Goal: Task Accomplishment & Management: Use online tool/utility

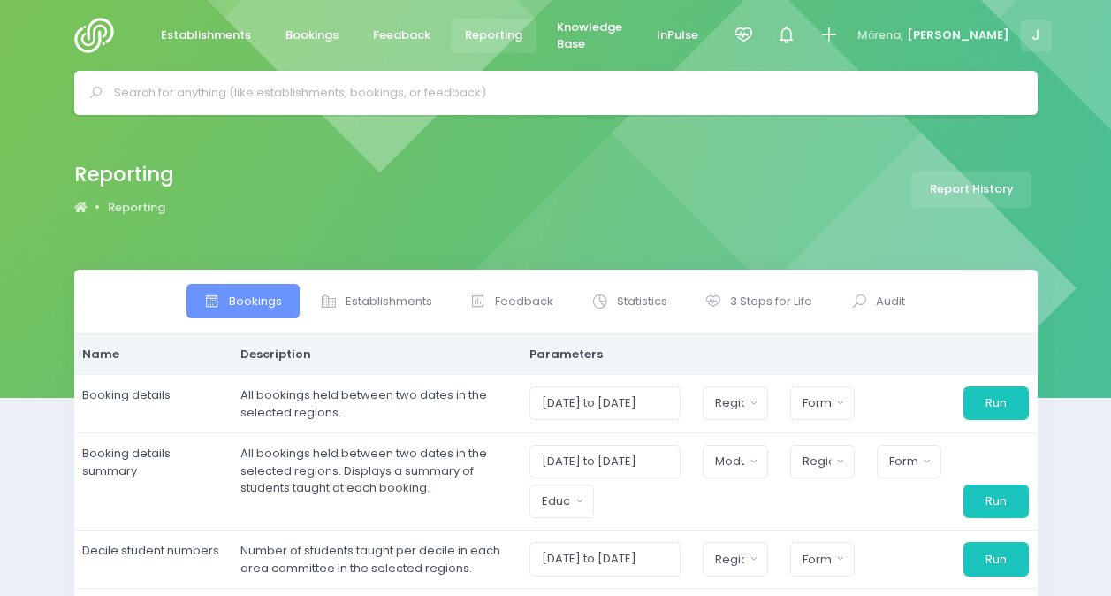
select select
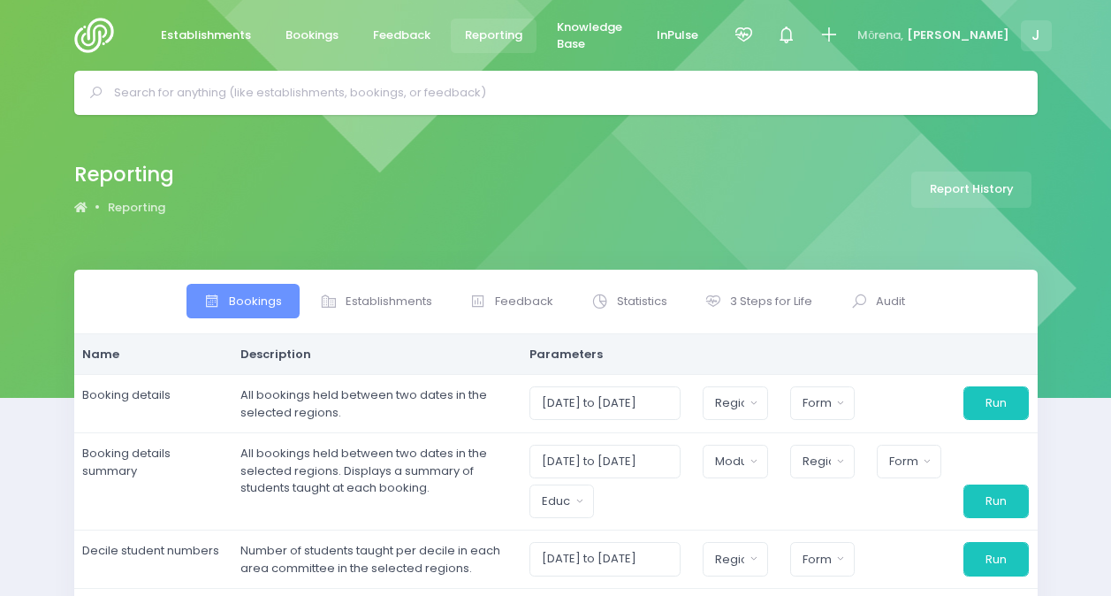
select select
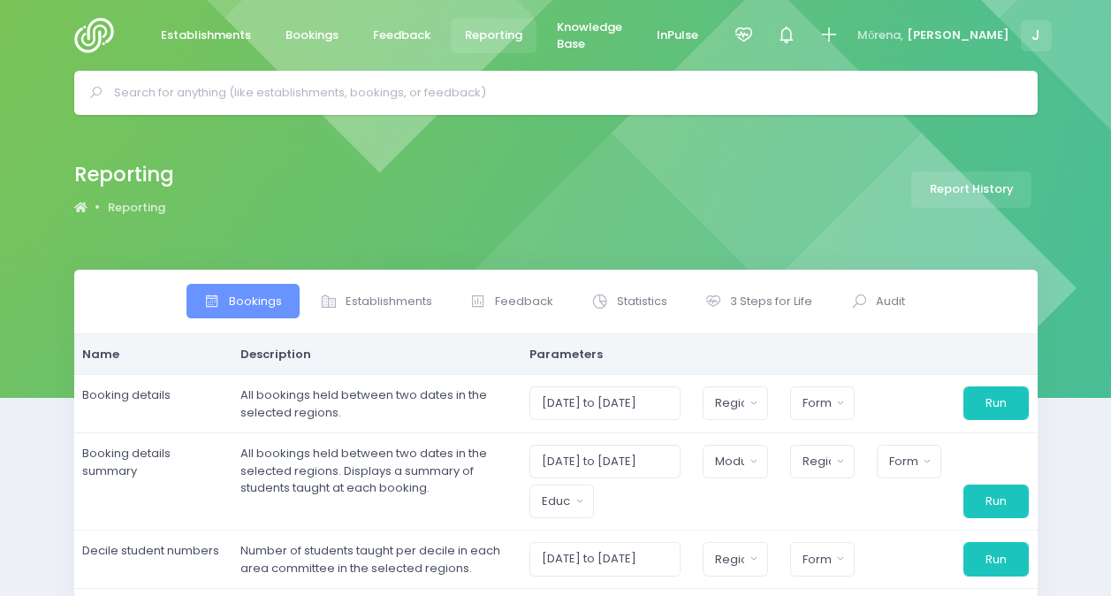
select select
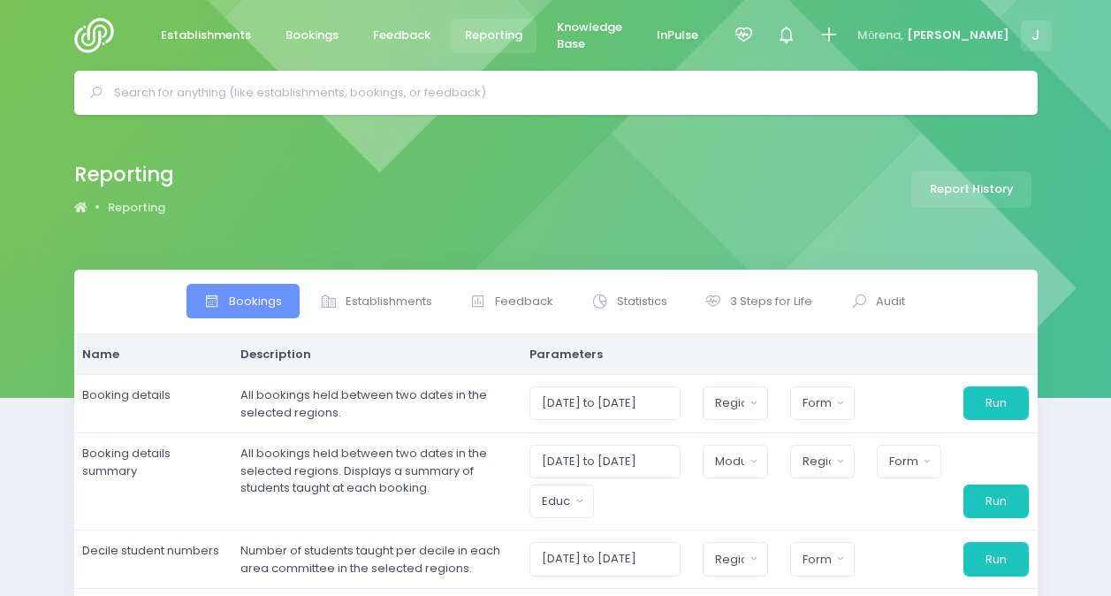
select select
click at [623, 306] on span "Statistics" at bounding box center [642, 302] width 50 height 18
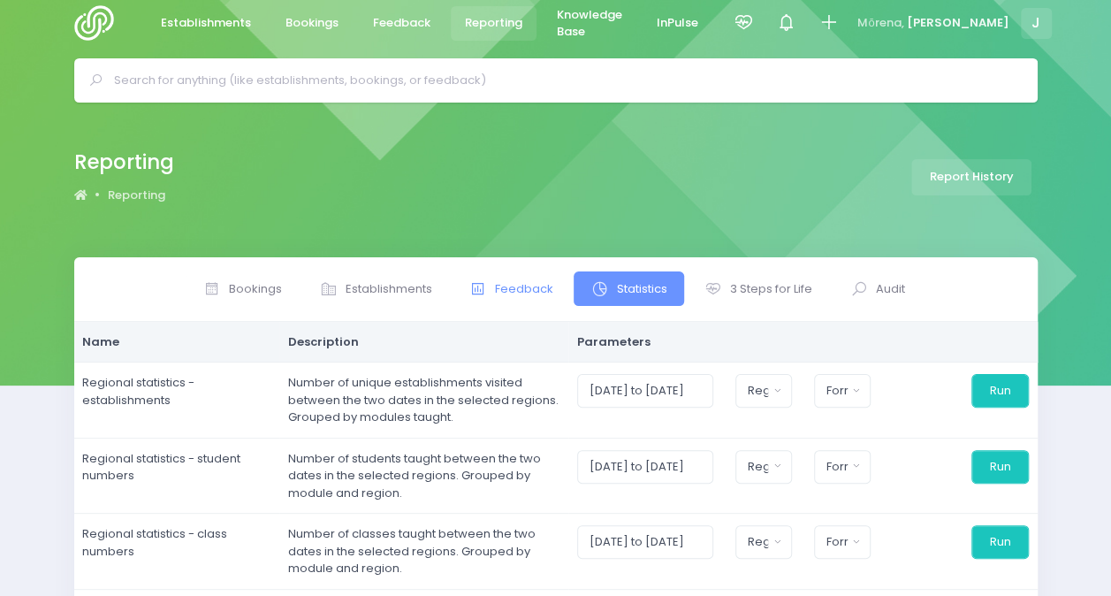
scroll to position [177, 0]
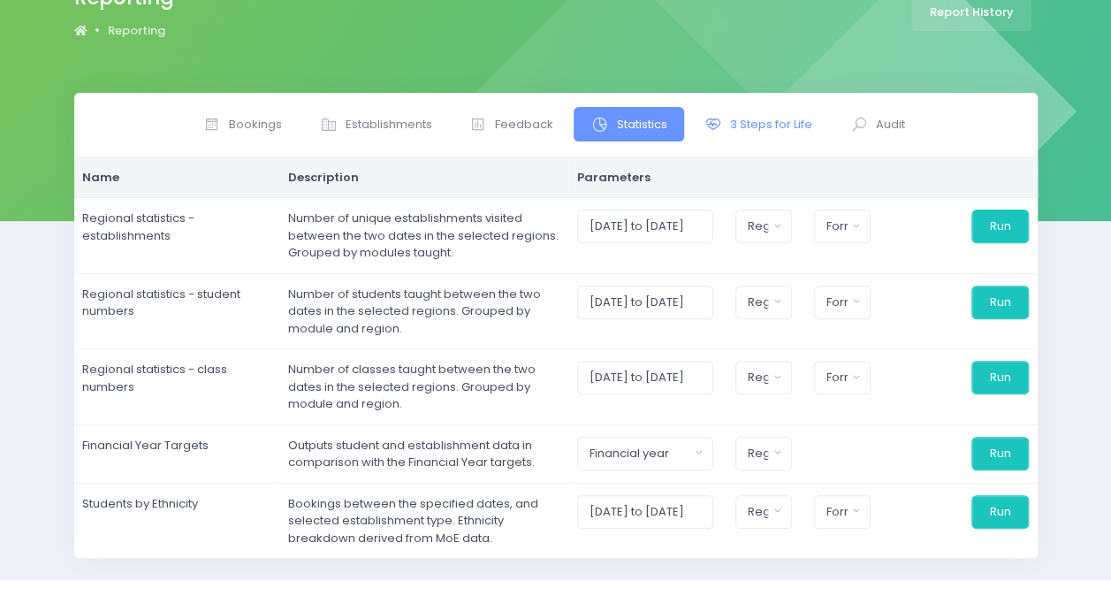
click at [730, 133] on link "3 Steps for Life" at bounding box center [759, 124] width 142 height 34
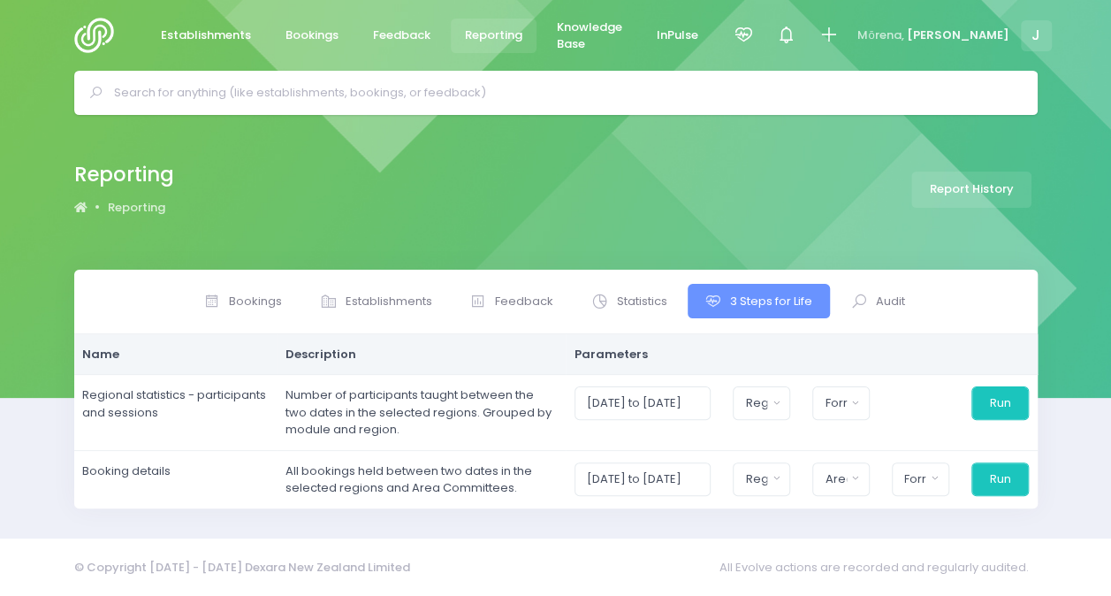
scroll to position [0, 0]
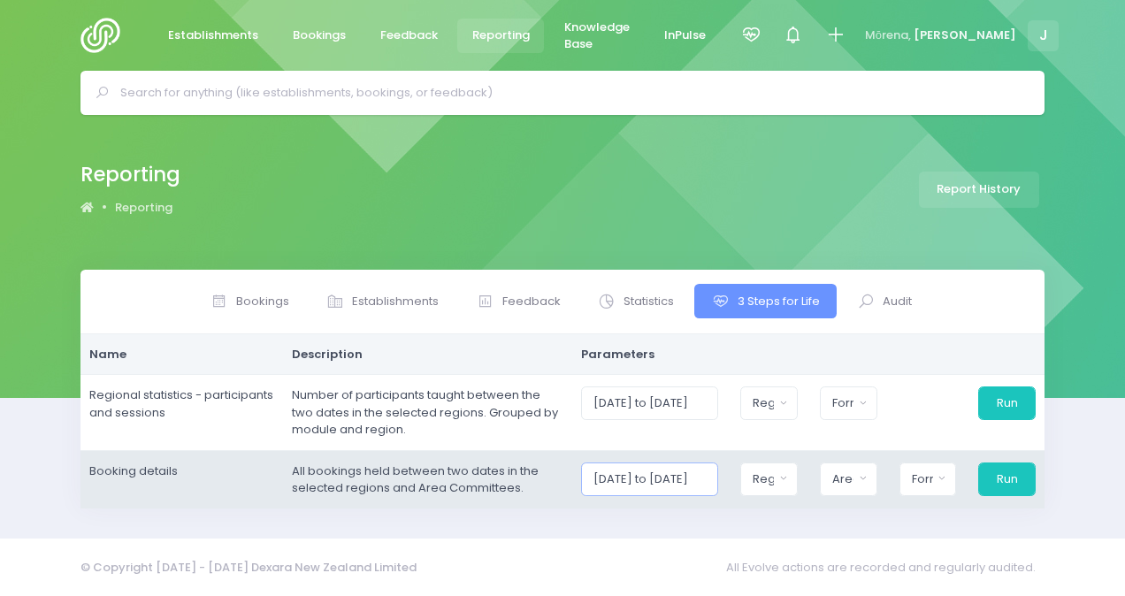
click at [698, 470] on input "[DATE] to [DATE]" at bounding box center [649, 479] width 137 height 34
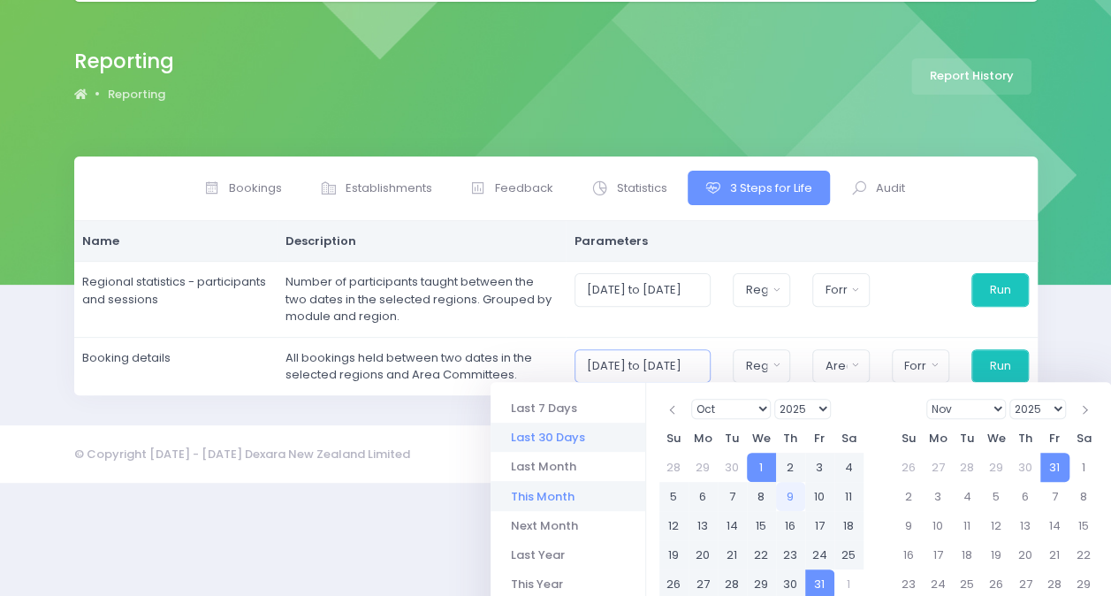
scroll to position [177, 0]
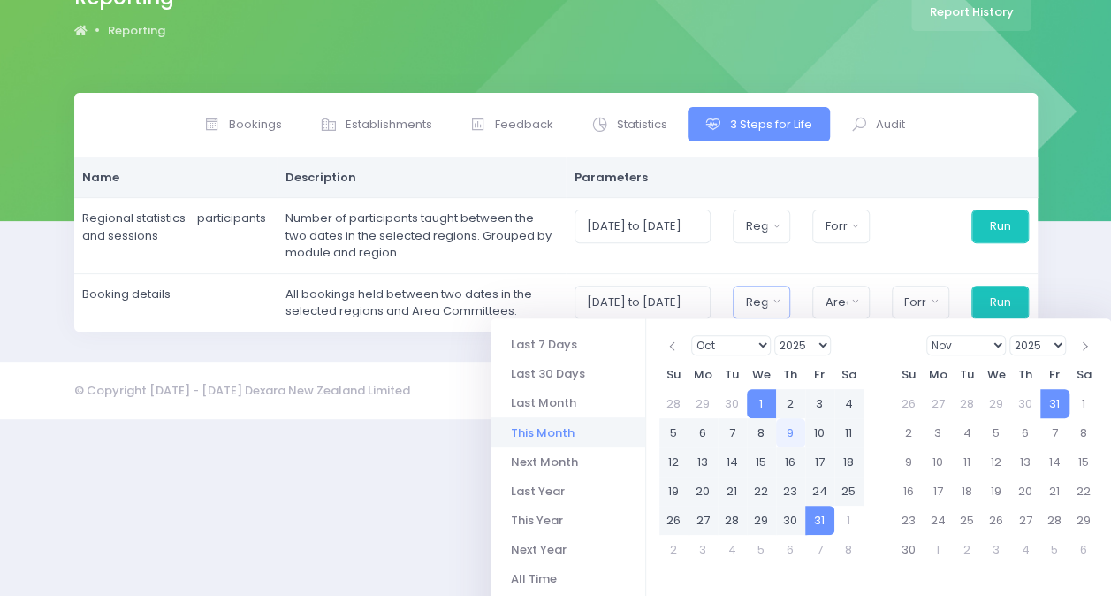
click at [773, 308] on div "Bookings Establishments Feedback" at bounding box center [556, 212] width 964 height 239
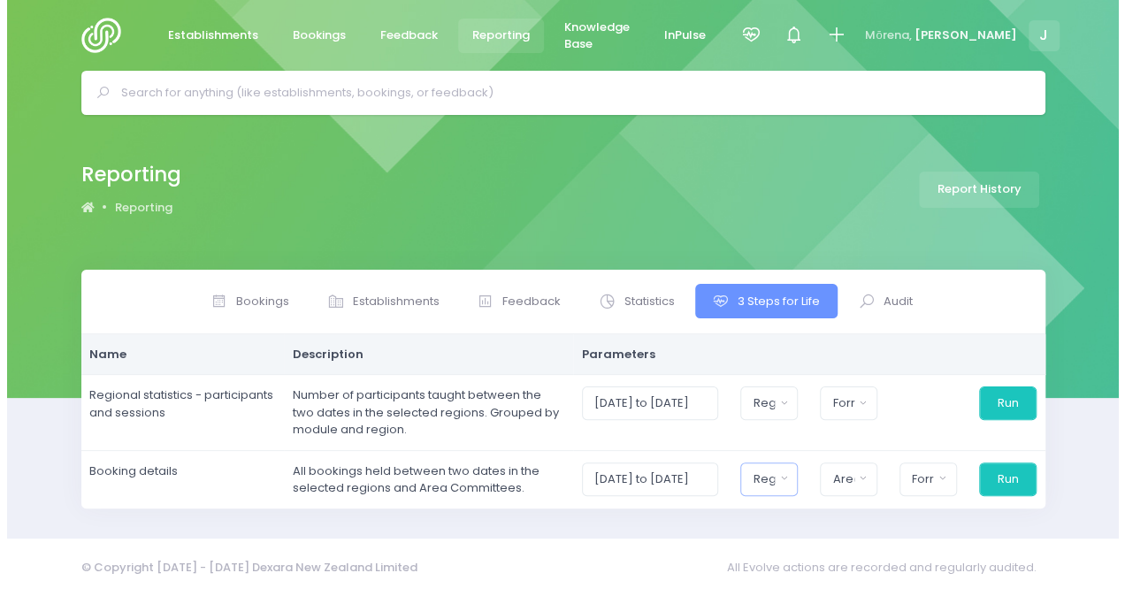
scroll to position [0, 0]
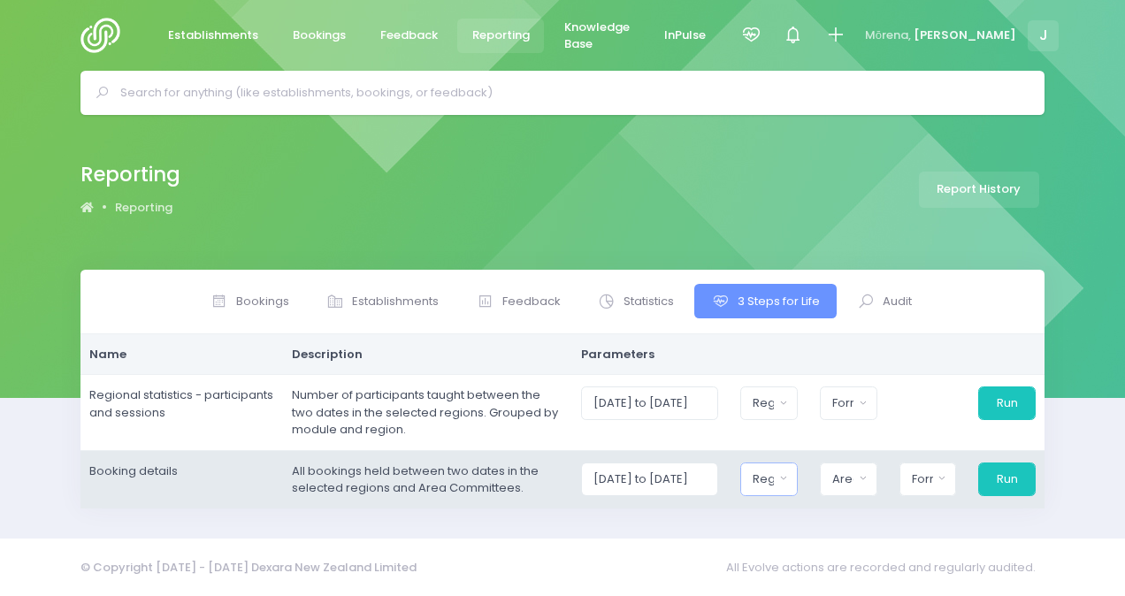
click at [774, 479] on div "Region" at bounding box center [762, 479] width 21 height 18
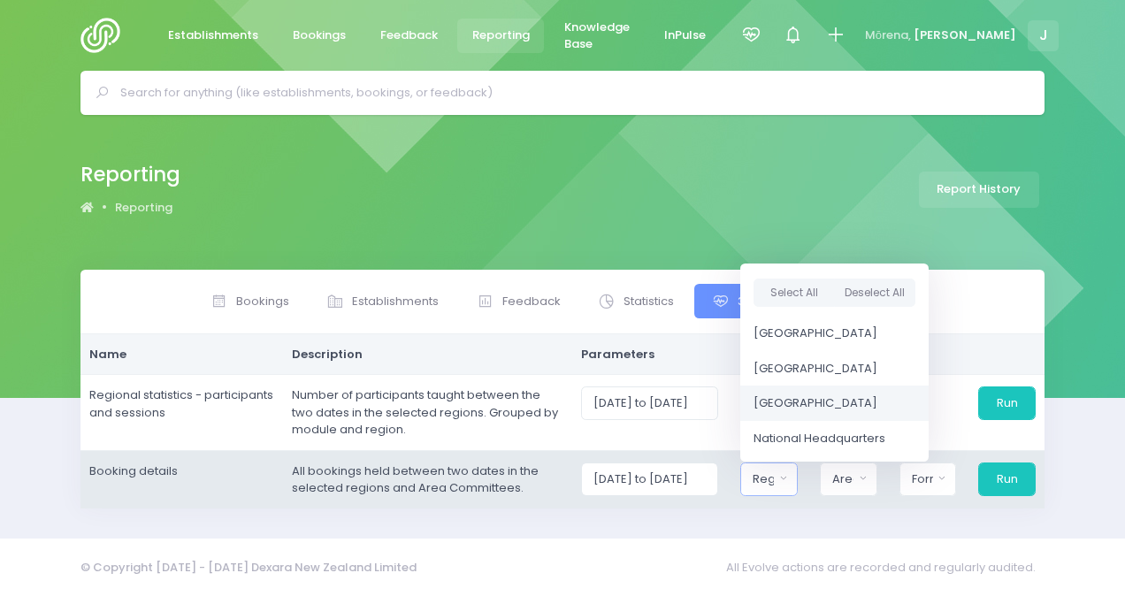
click at [791, 394] on span "[GEOGRAPHIC_DATA]" at bounding box center [815, 403] width 124 height 18
select select "[GEOGRAPHIC_DATA]"
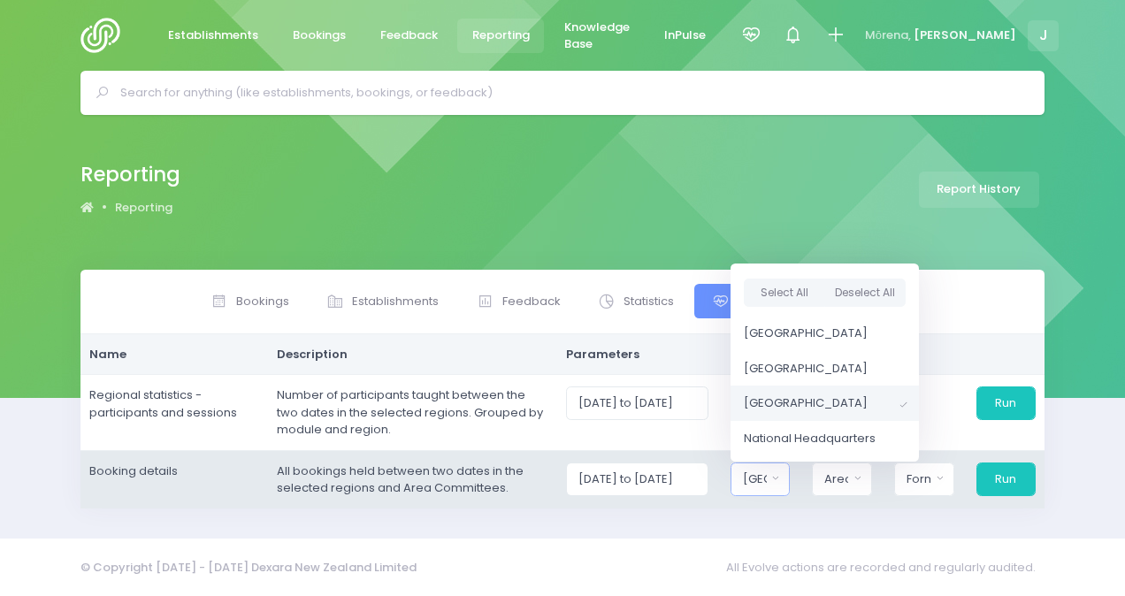
scroll to position [20, 0]
click at [843, 473] on div "Area Committee" at bounding box center [836, 479] width 24 height 18
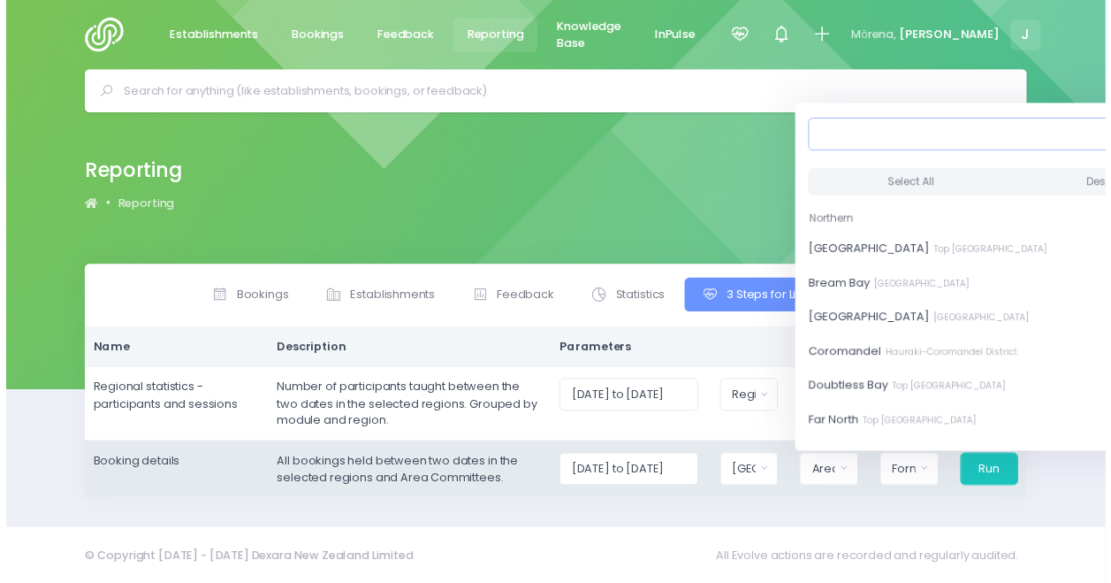
scroll to position [0, 18]
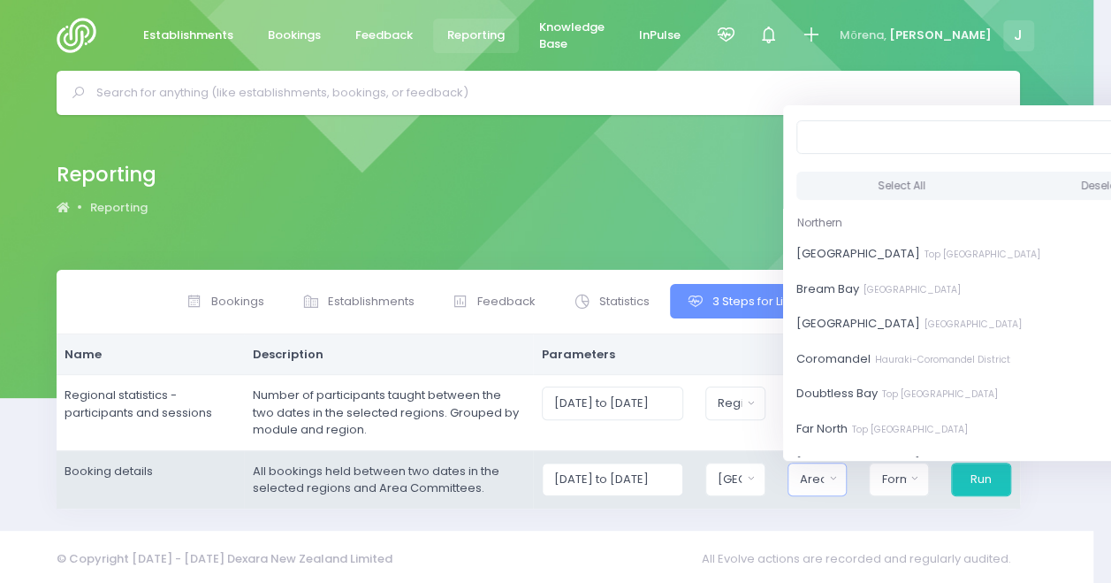
click at [843, 473] on button "Area Committee" at bounding box center [818, 479] width 60 height 34
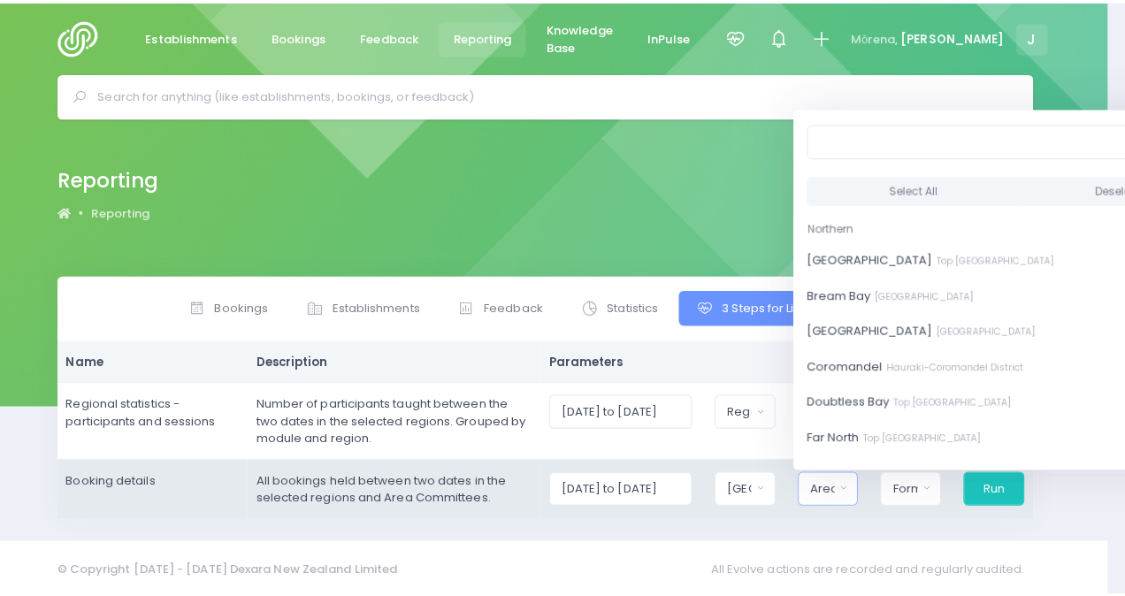
scroll to position [0, 0]
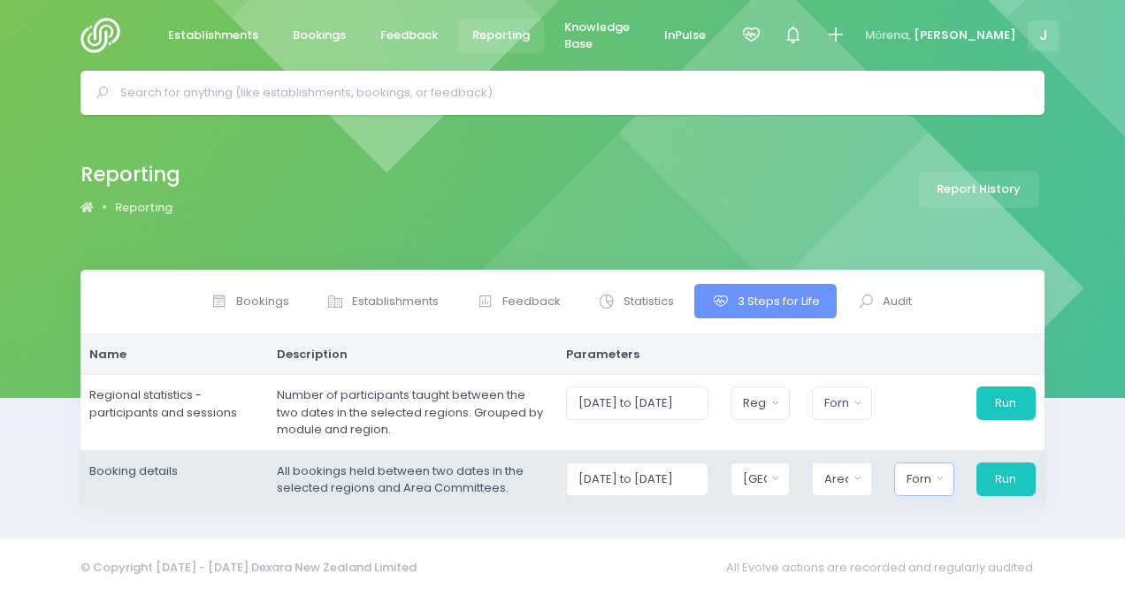
click at [912, 482] on div "Format" at bounding box center [918, 479] width 24 height 18
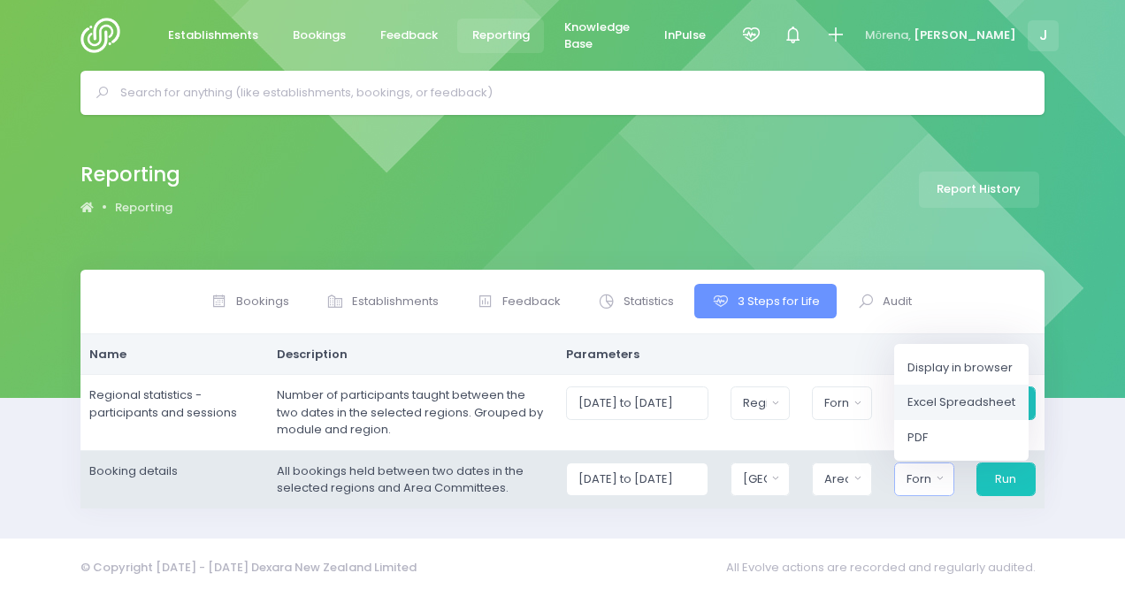
click at [940, 398] on span "Excel Spreadsheet" at bounding box center [961, 402] width 108 height 18
select select "excel"
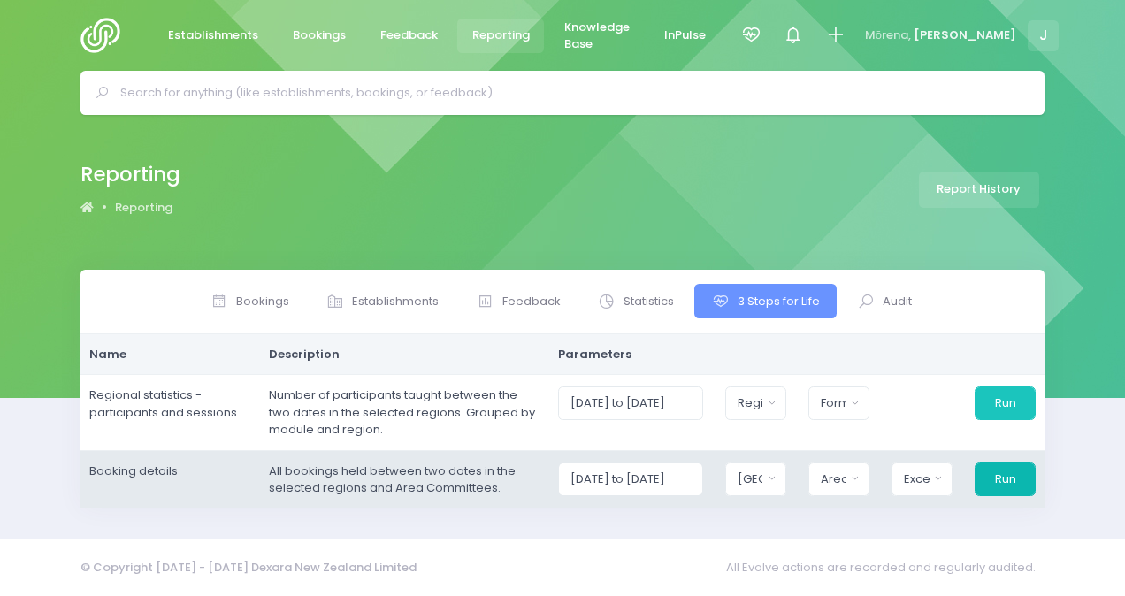
click at [1000, 482] on button "Run" at bounding box center [1004, 479] width 61 height 34
click at [1013, 480] on button "Run" at bounding box center [1004, 479] width 61 height 34
click at [834, 470] on div "Area Committee" at bounding box center [833, 479] width 26 height 18
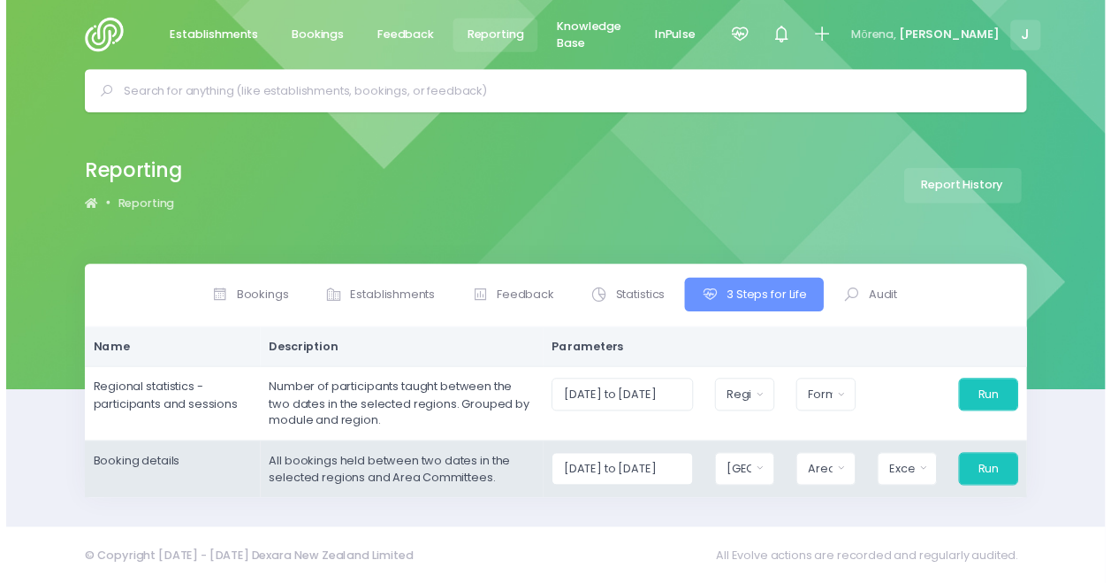
scroll to position [0, 13]
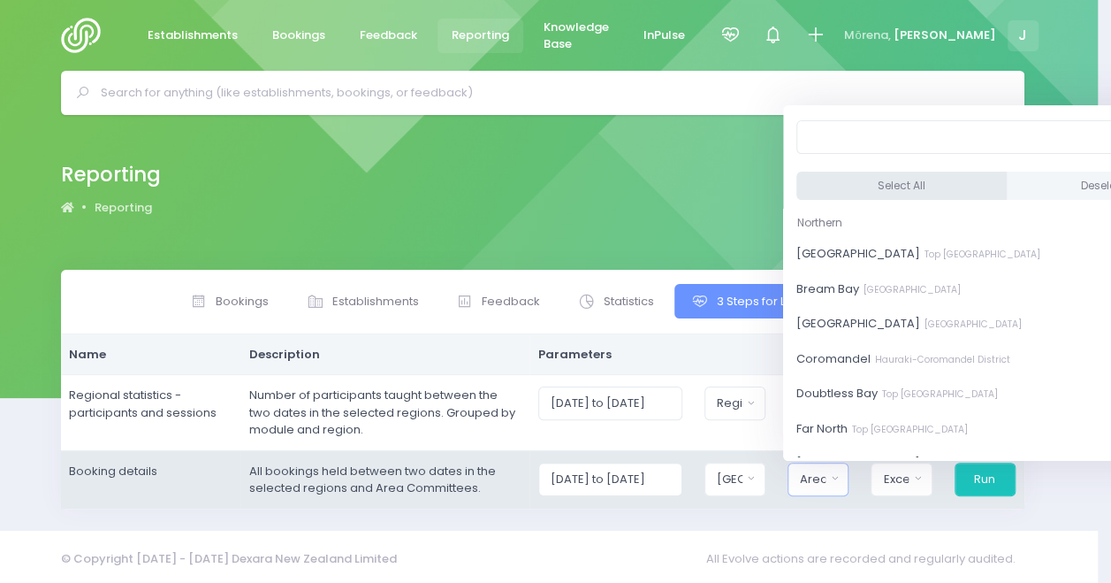
click at [880, 176] on button "Select All" at bounding box center [902, 185] width 210 height 29
select select "[GEOGRAPHIC_DATA]"
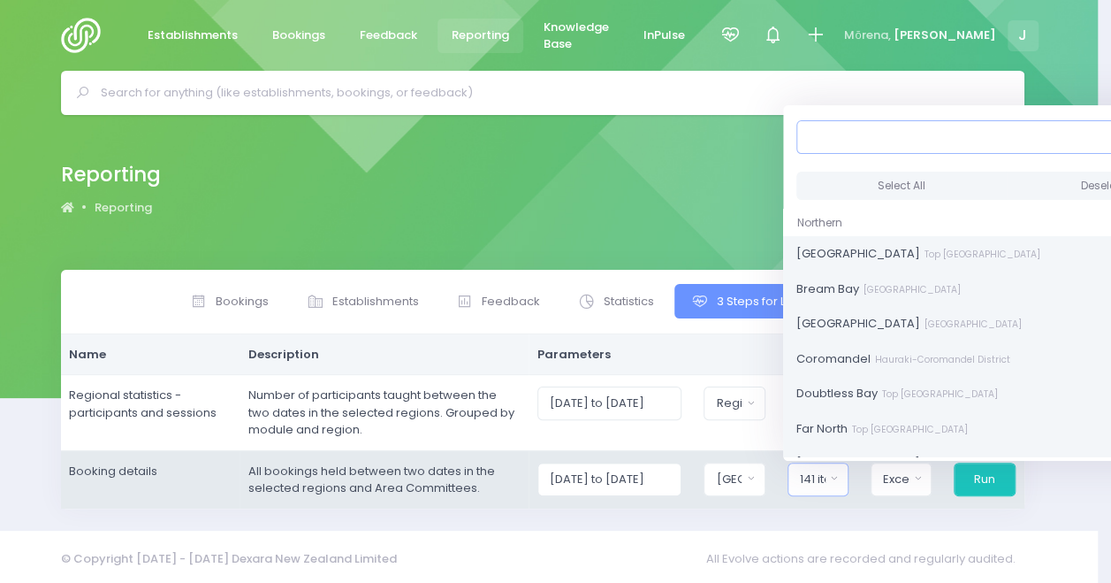
scroll to position [2, 0]
click at [984, 481] on button "Run" at bounding box center [984, 479] width 61 height 34
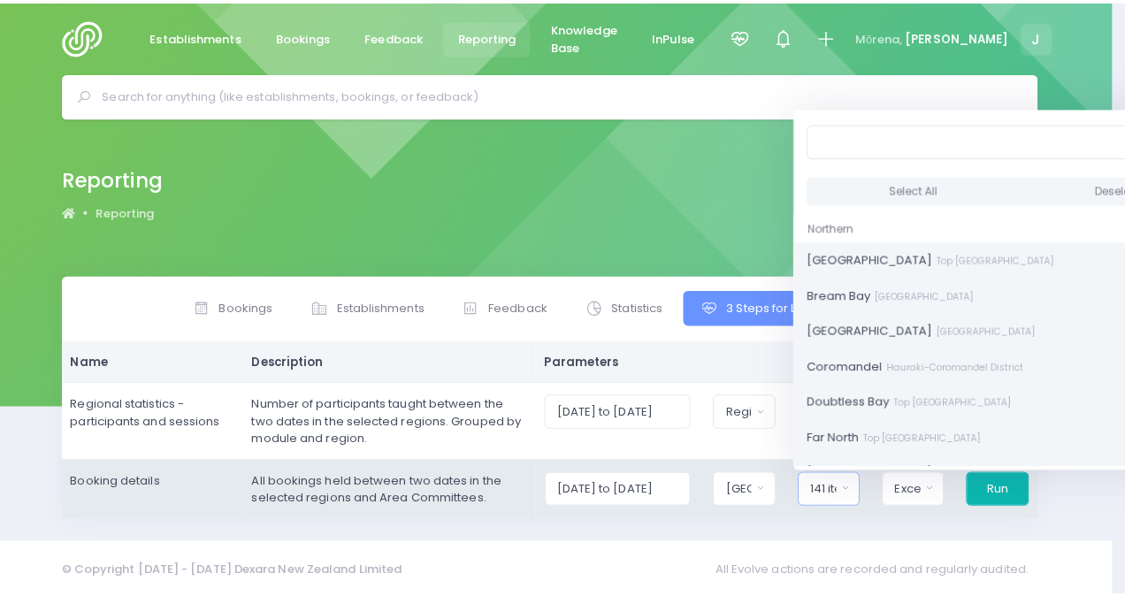
scroll to position [0, 0]
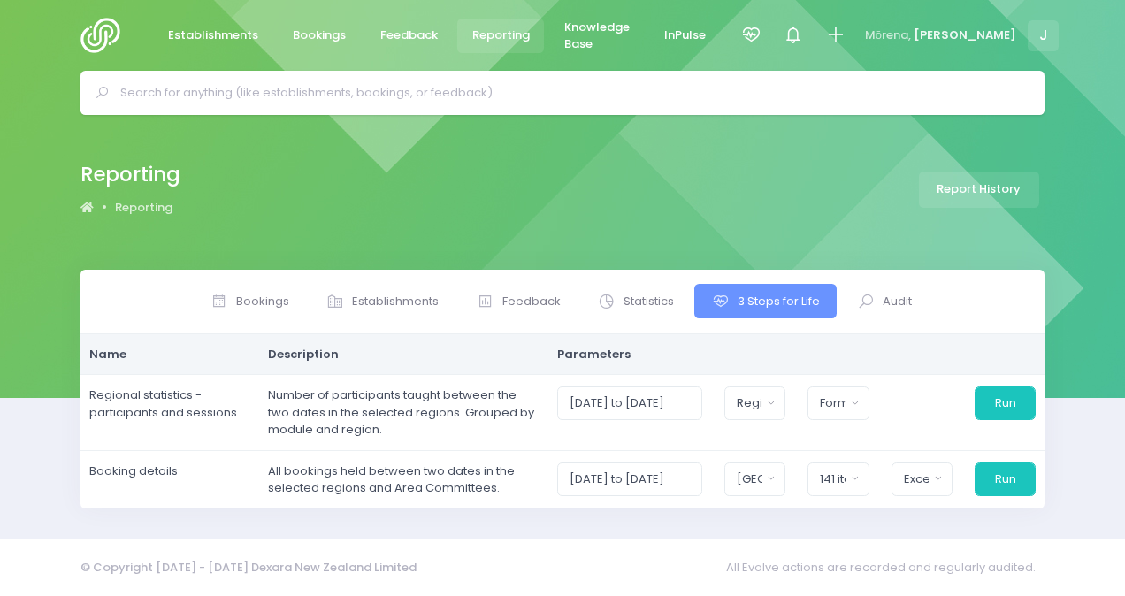
drag, startPoint x: 1119, startPoint y: 215, endPoint x: 1102, endPoint y: 210, distance: 18.2
click at [1110, 214] on div "Reporting Reporting Report History" at bounding box center [562, 192] width 1125 height 155
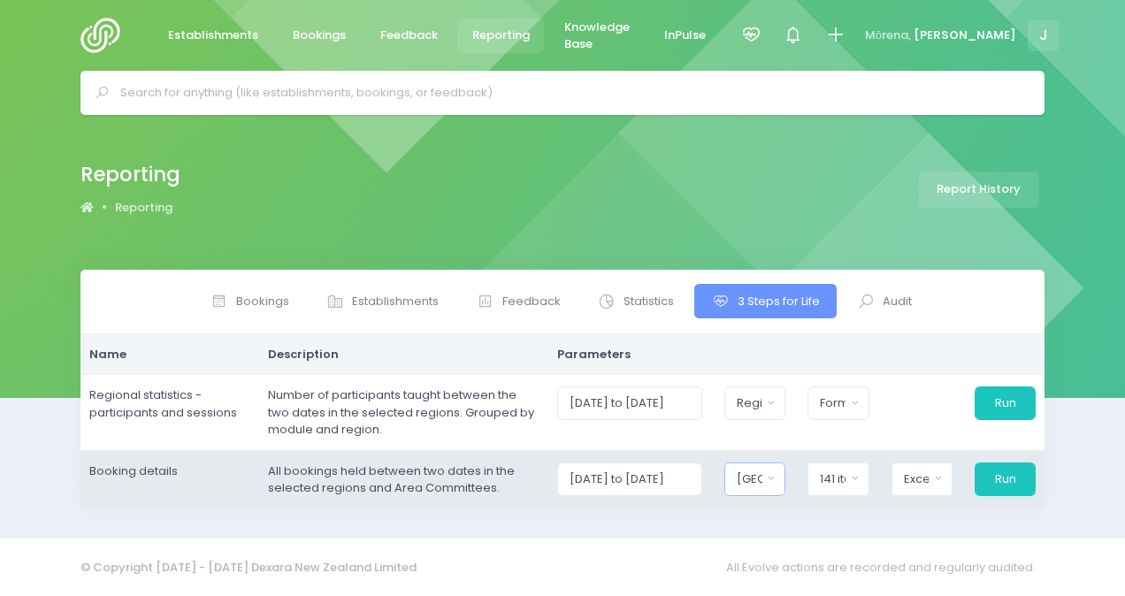
click at [759, 474] on div "[GEOGRAPHIC_DATA]" at bounding box center [749, 479] width 26 height 18
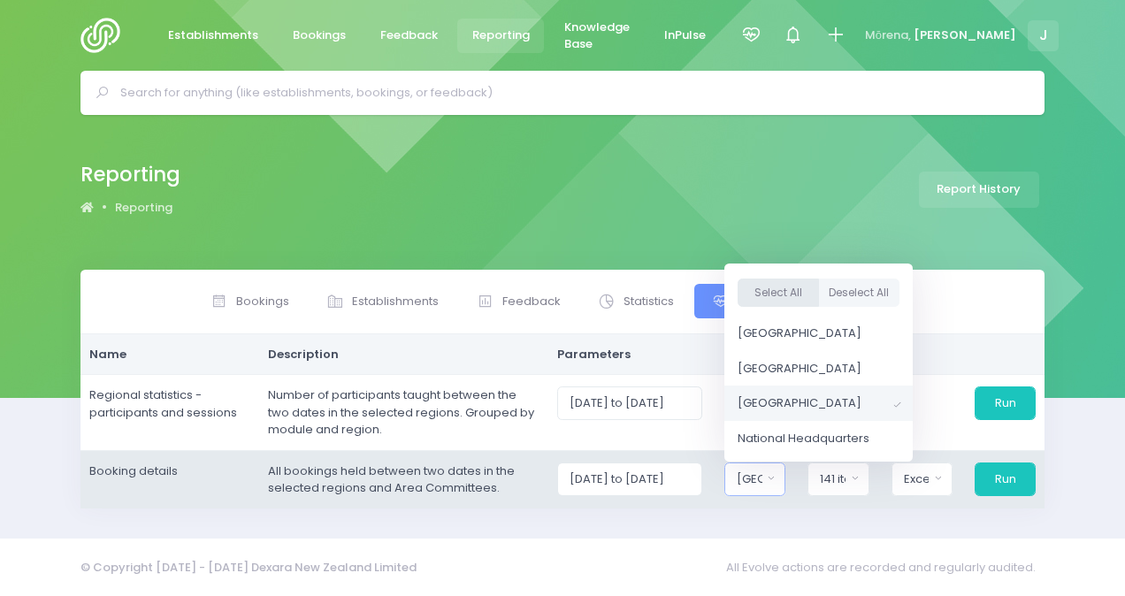
click at [781, 285] on button "Select All" at bounding box center [777, 292] width 81 height 29
select select "Northern"
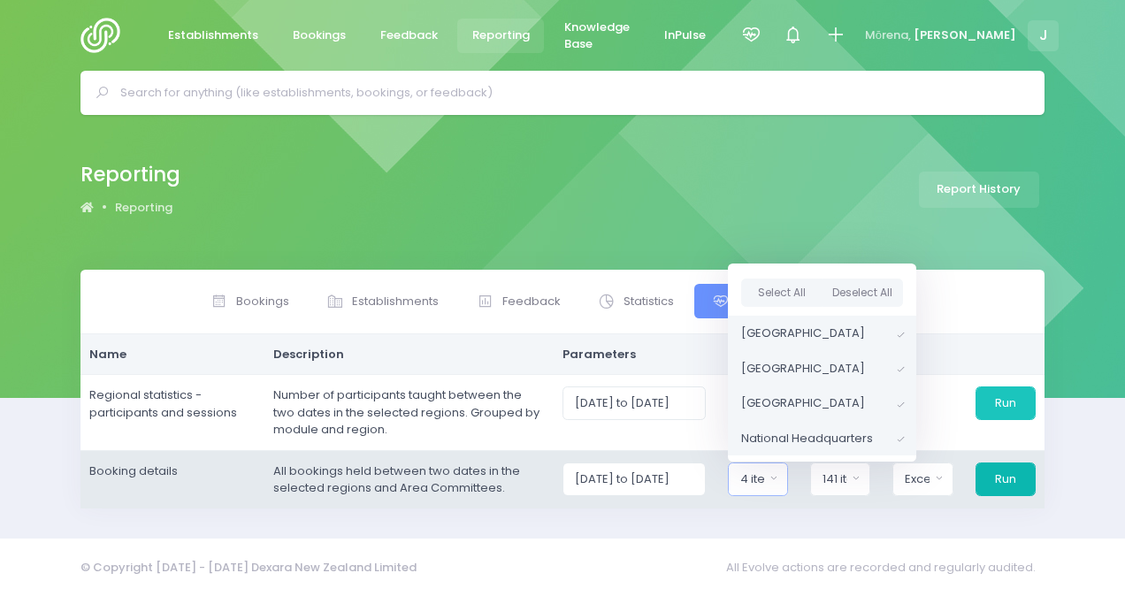
click at [1005, 475] on button "Run" at bounding box center [1005, 479] width 60 height 34
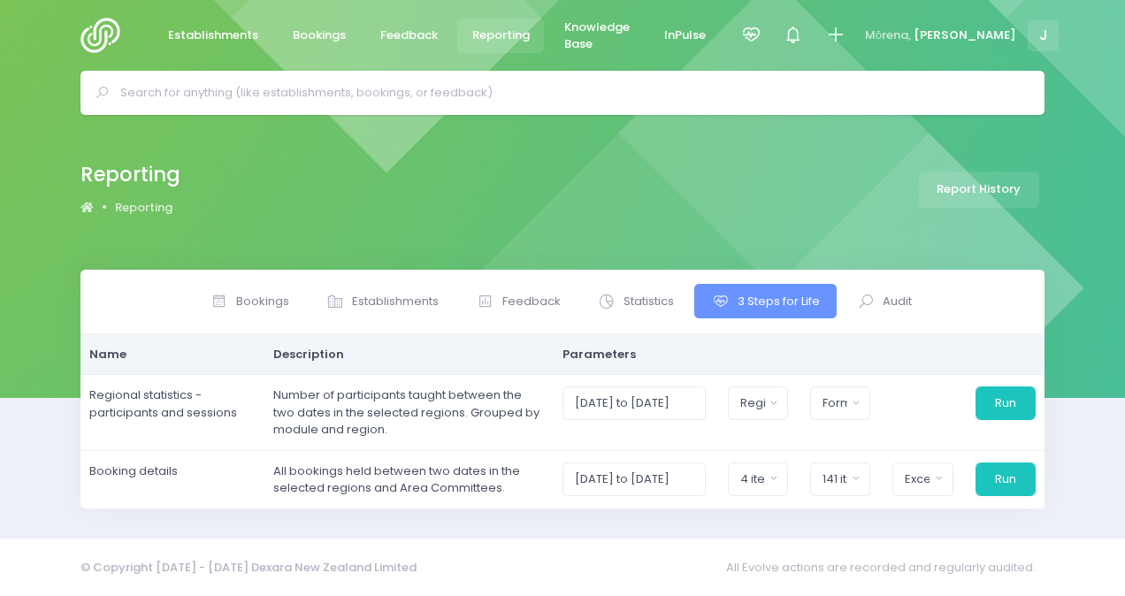
click at [94, 40] on img at bounding box center [105, 35] width 50 height 35
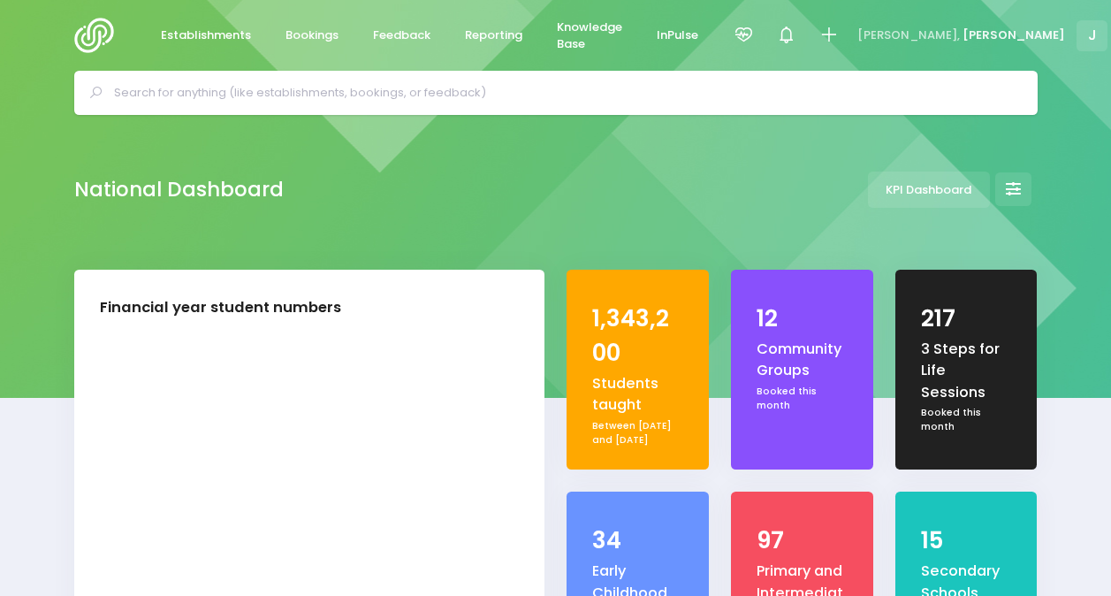
select select "5"
